Goal: Task Accomplishment & Management: Use online tool/utility

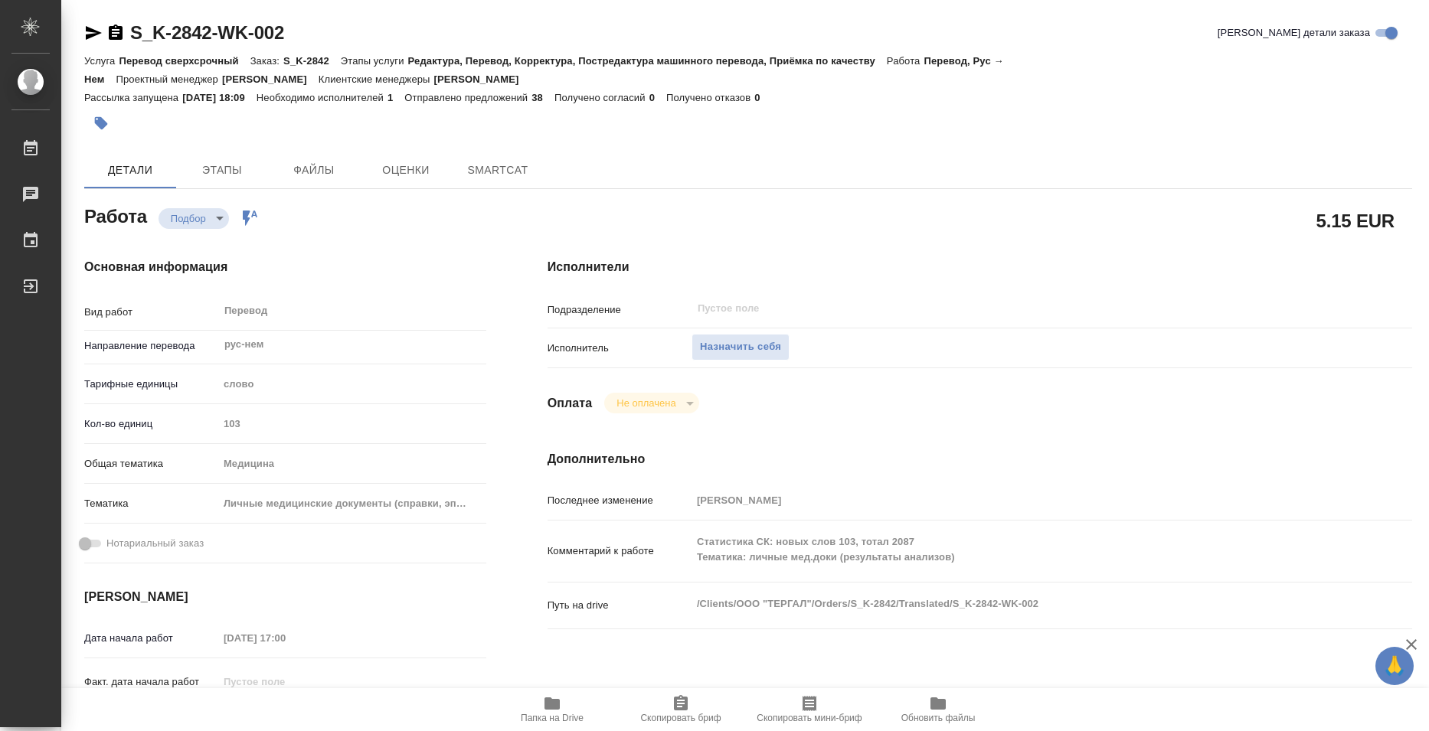
type textarea "x"
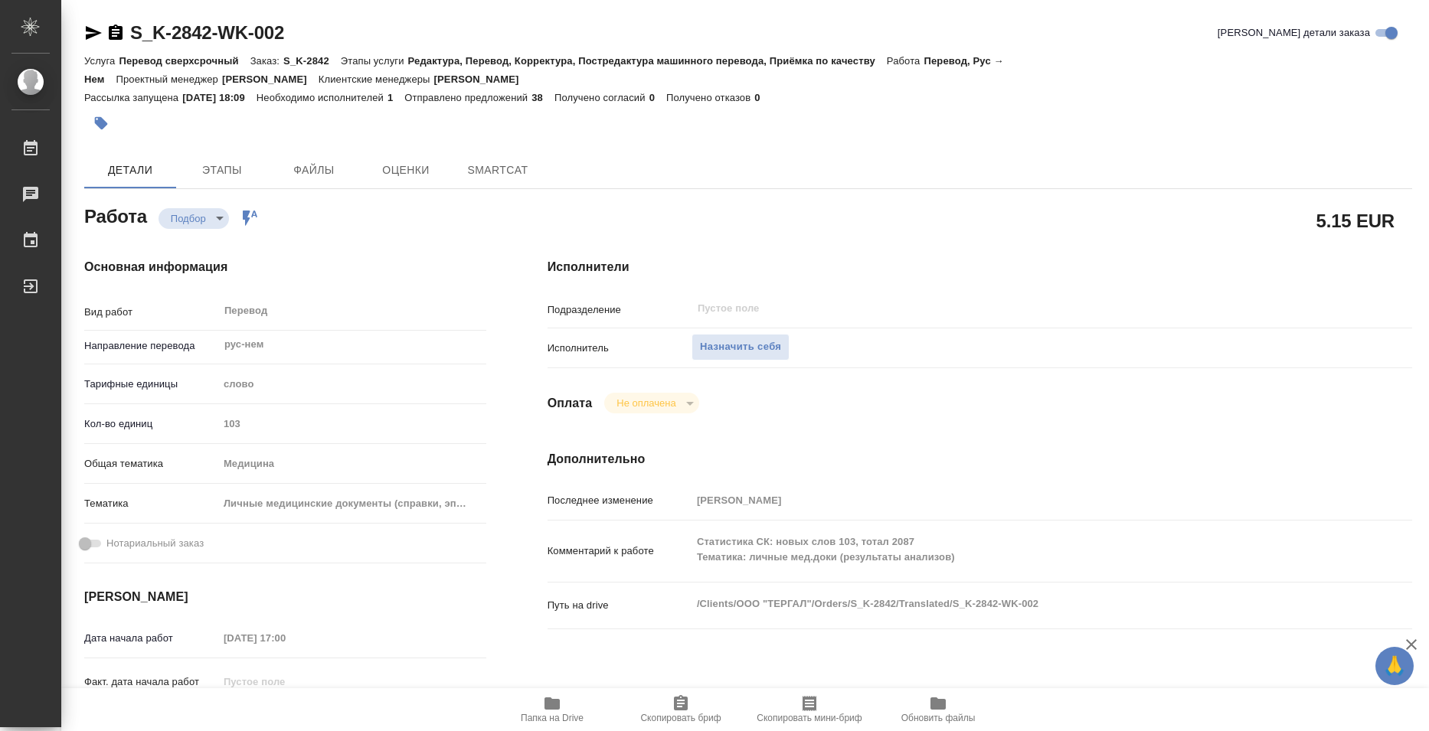
type textarea "x"
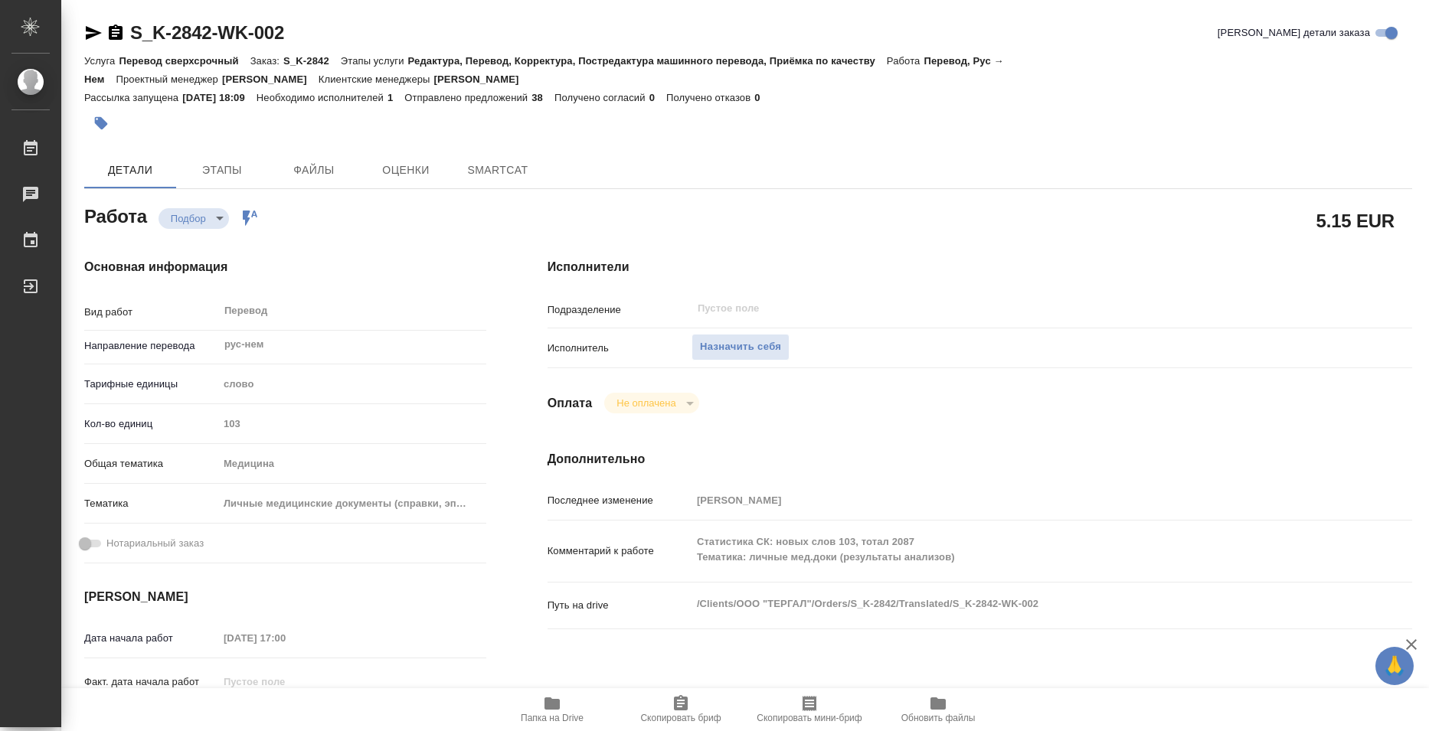
type textarea "x"
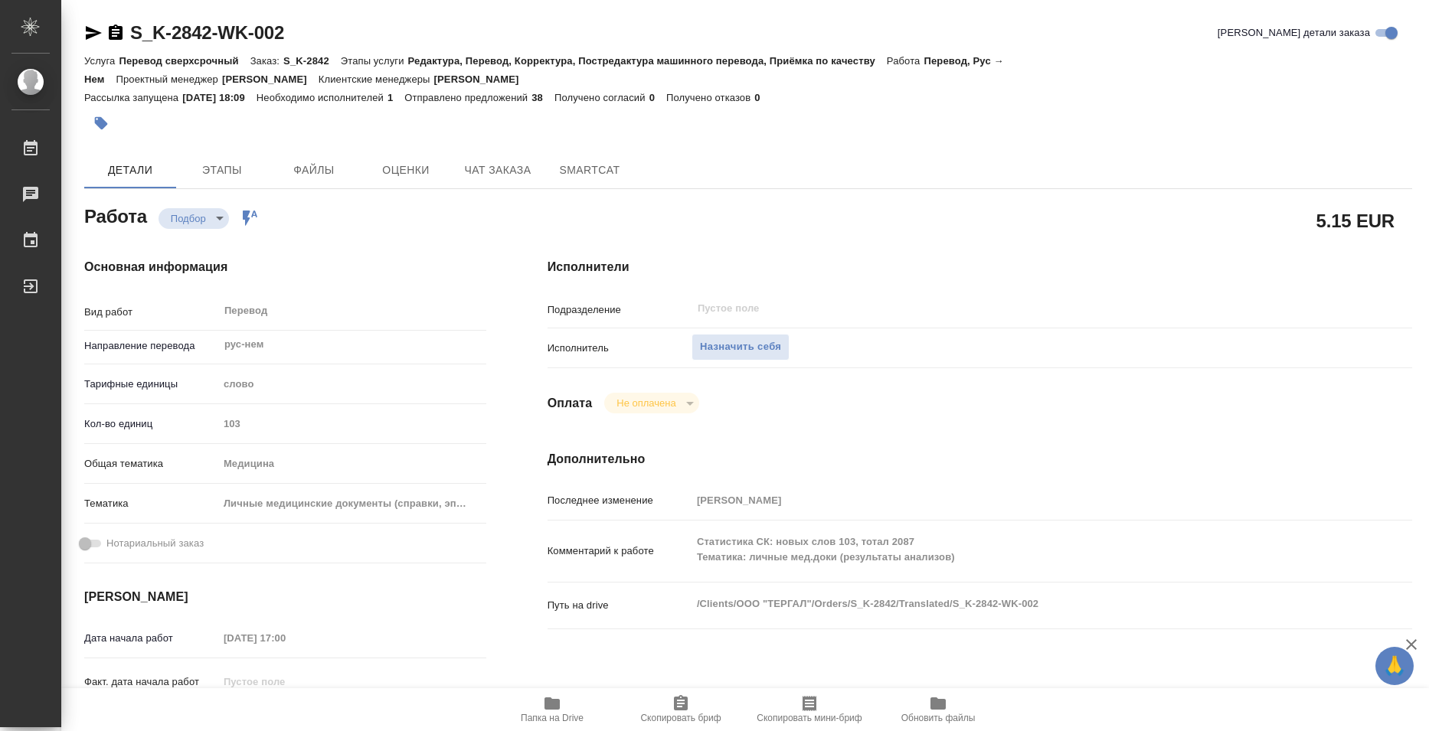
type textarea "x"
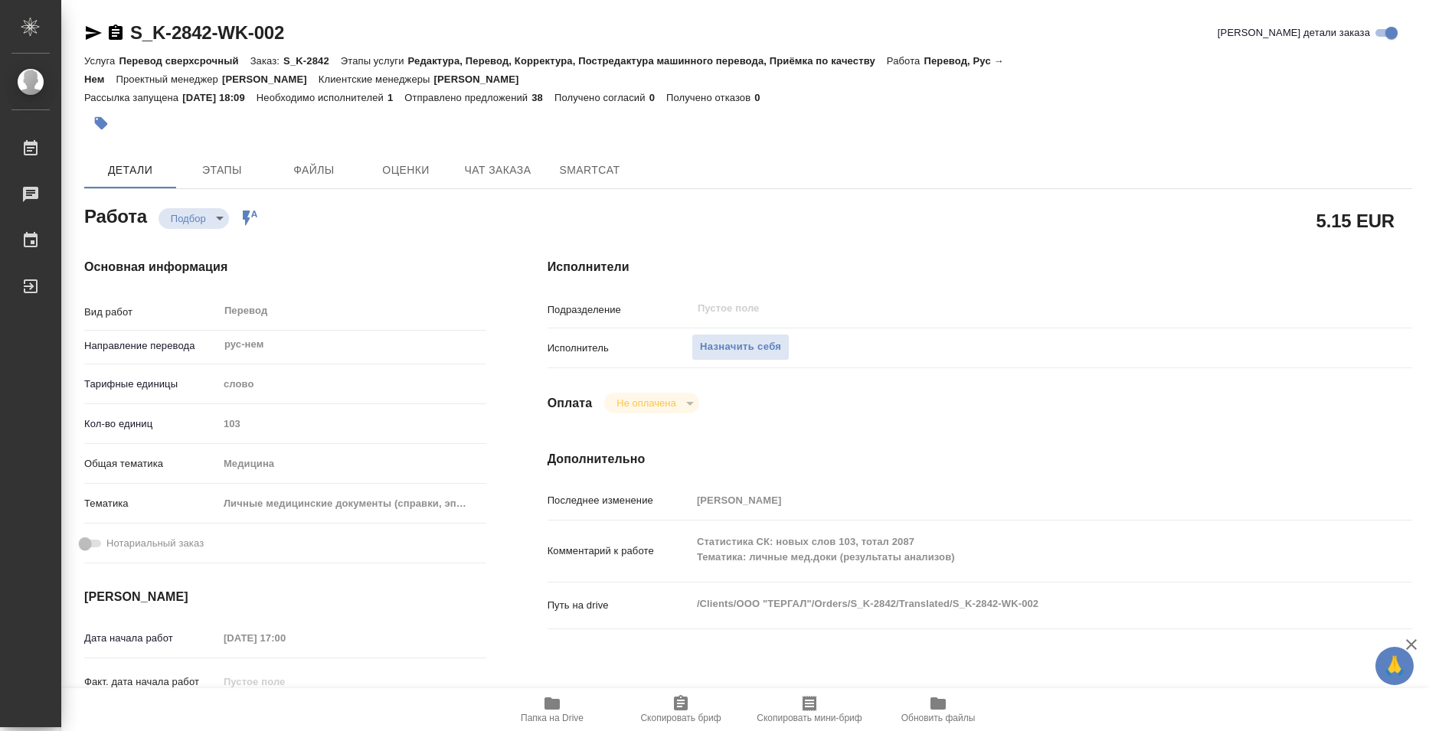
type textarea "x"
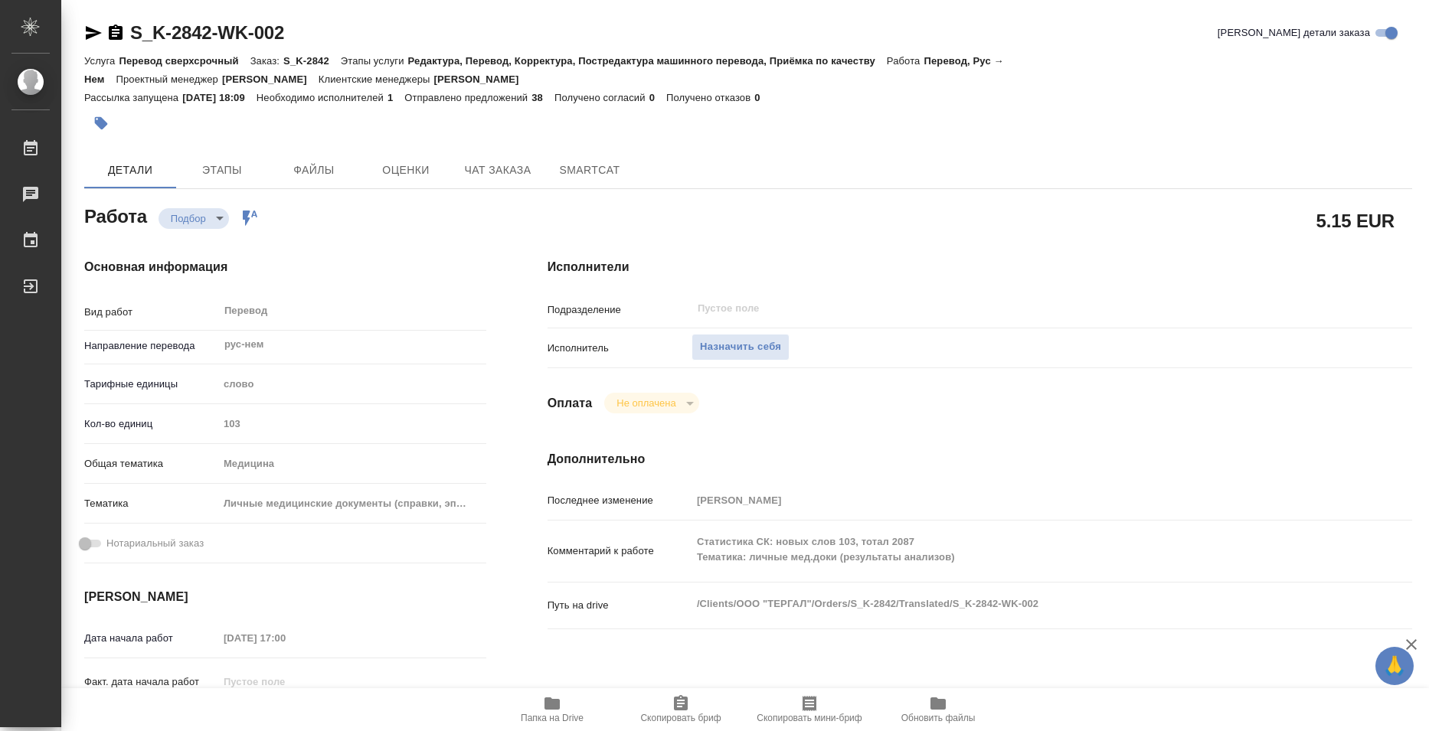
click at [547, 715] on span "Папка на Drive" at bounding box center [552, 718] width 63 height 11
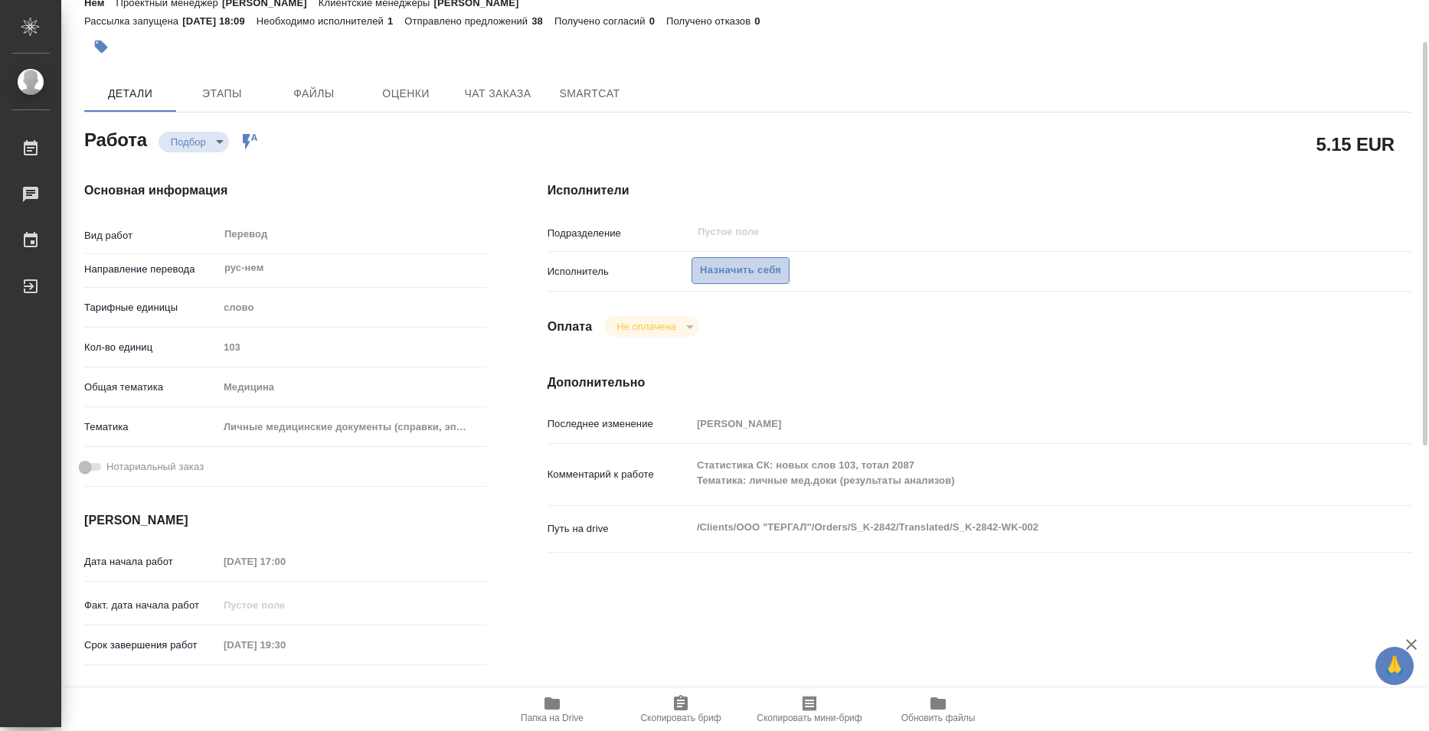
click at [728, 263] on span "Назначить себя" at bounding box center [740, 271] width 81 height 18
